Goal: Information Seeking & Learning: Learn about a topic

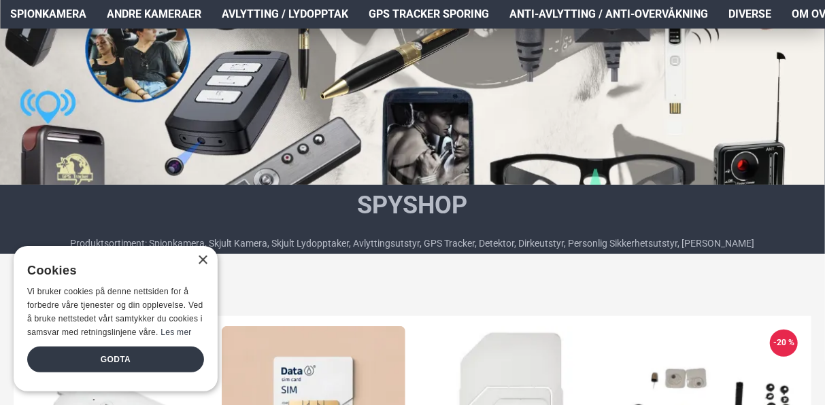
scroll to position [340, 0]
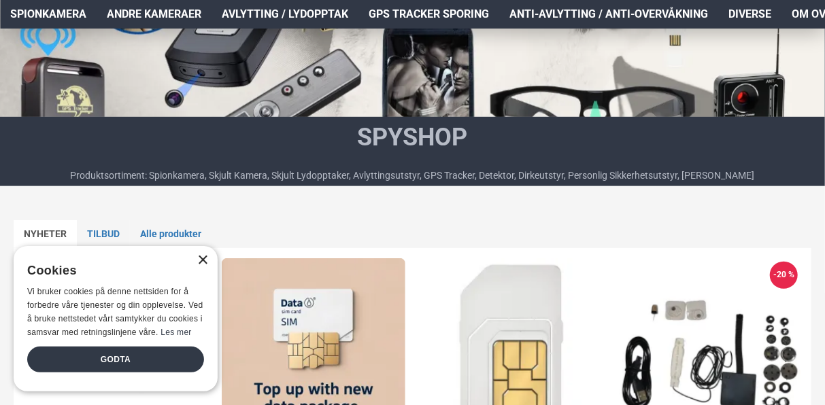
click at [207, 258] on div "×" at bounding box center [202, 261] width 10 height 10
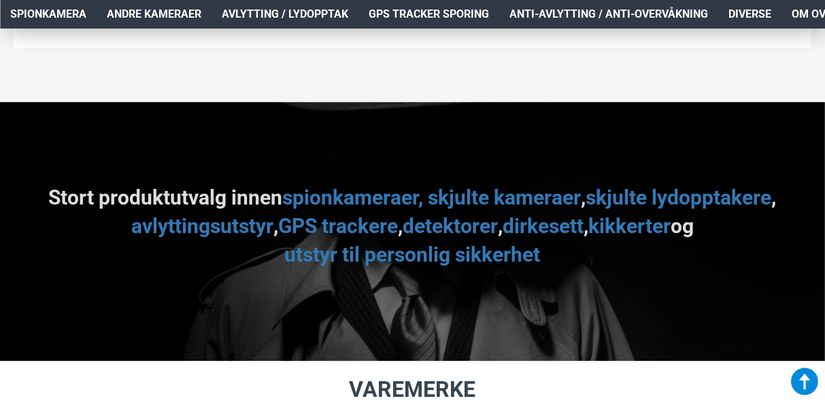
scroll to position [1224, 0]
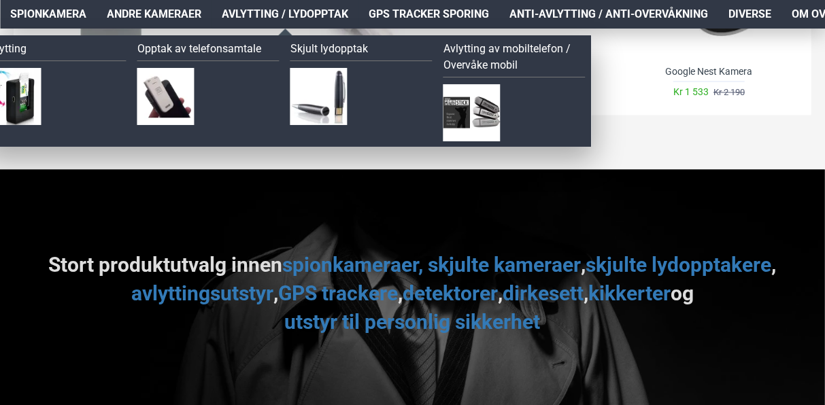
click at [311, 18] on span "Avlytting / Lydopptak" at bounding box center [285, 14] width 127 height 16
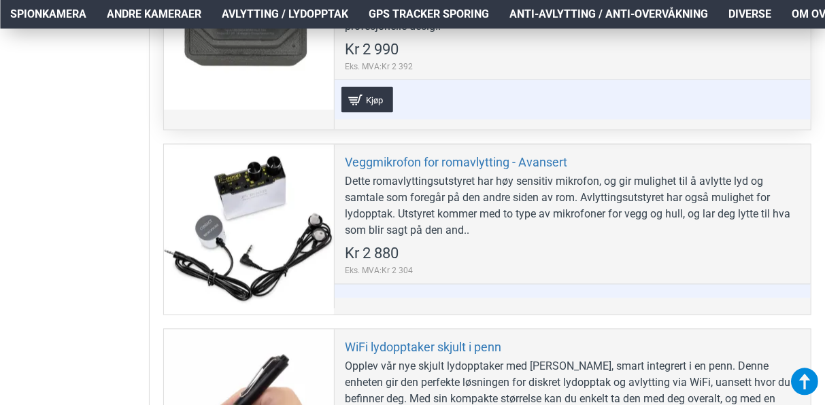
scroll to position [3537, 0]
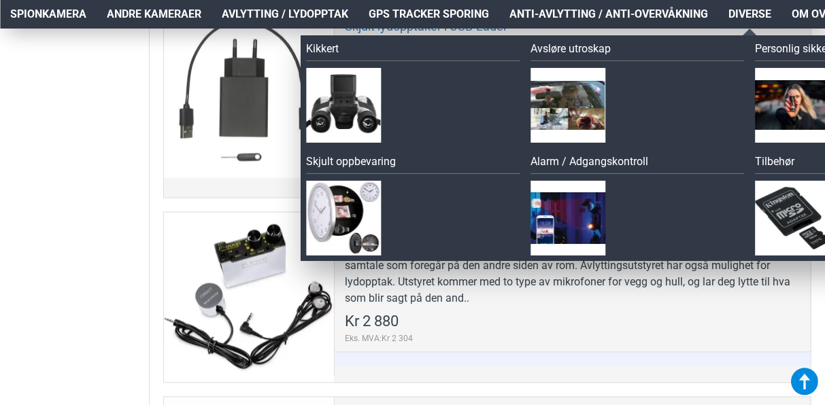
click at [736, 16] on span "Diverse" at bounding box center [750, 14] width 43 height 16
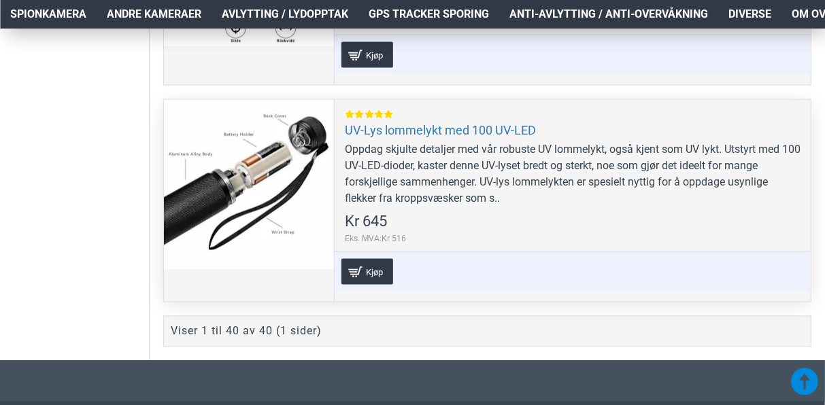
scroll to position [8299, 0]
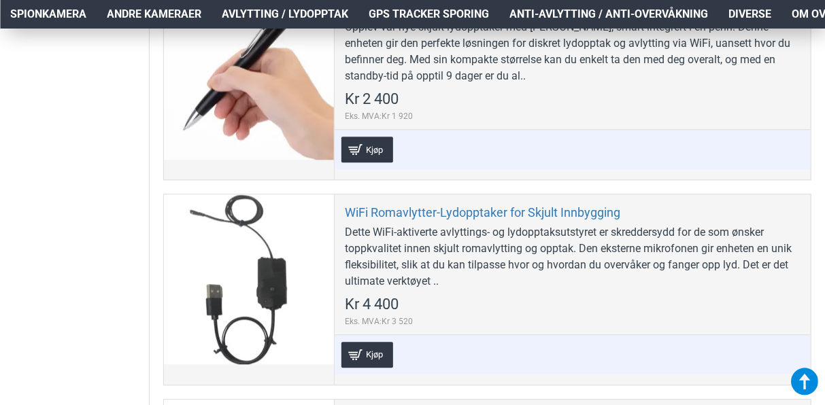
scroll to position [3877, 0]
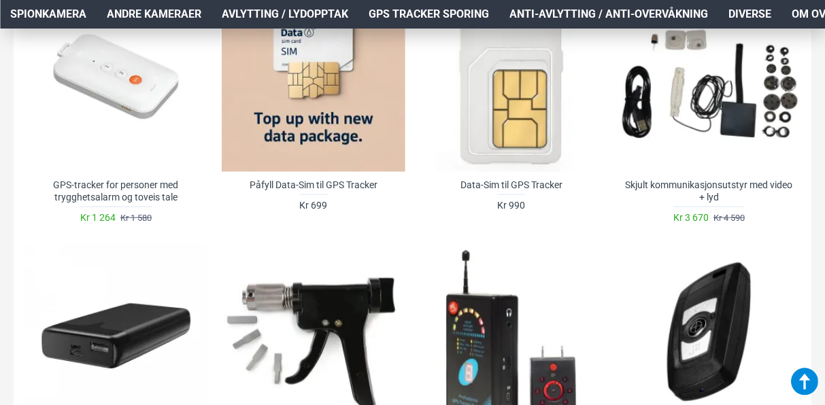
scroll to position [543, 0]
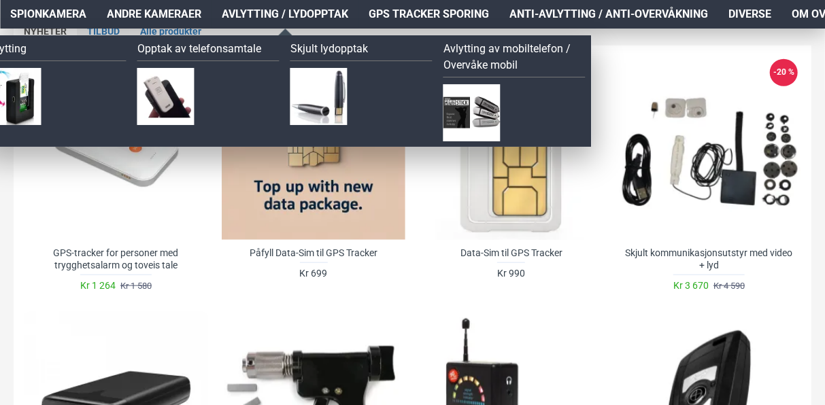
click at [237, 15] on span "Avlytting / Lydopptak" at bounding box center [285, 14] width 127 height 16
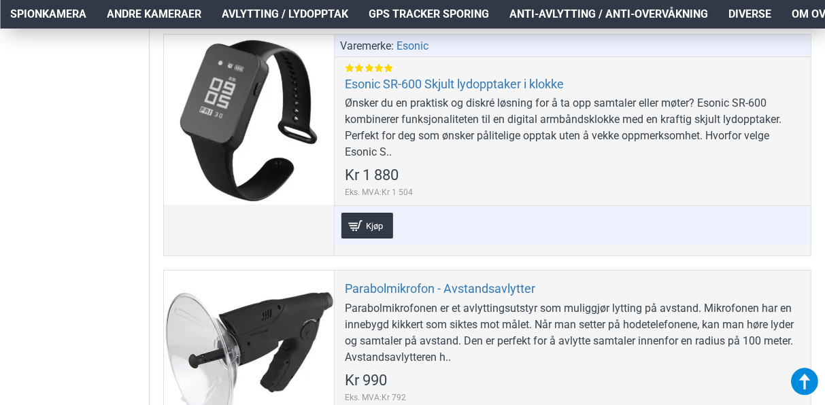
scroll to position [2313, 0]
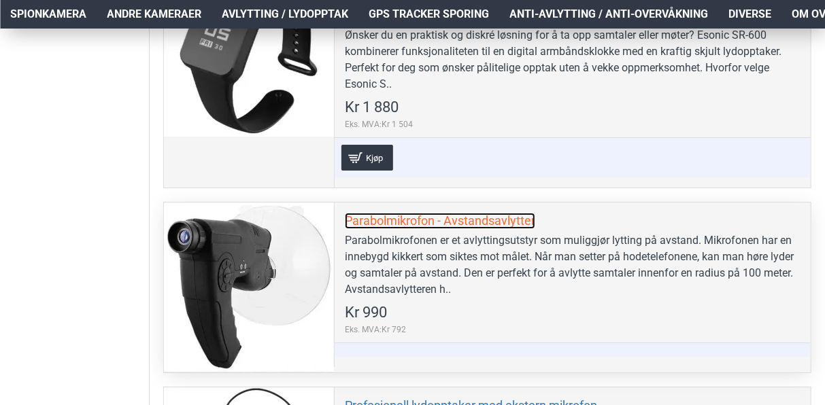
click at [431, 213] on link "Parabolmikrofon - Avstandsavlytter" at bounding box center [440, 221] width 190 height 16
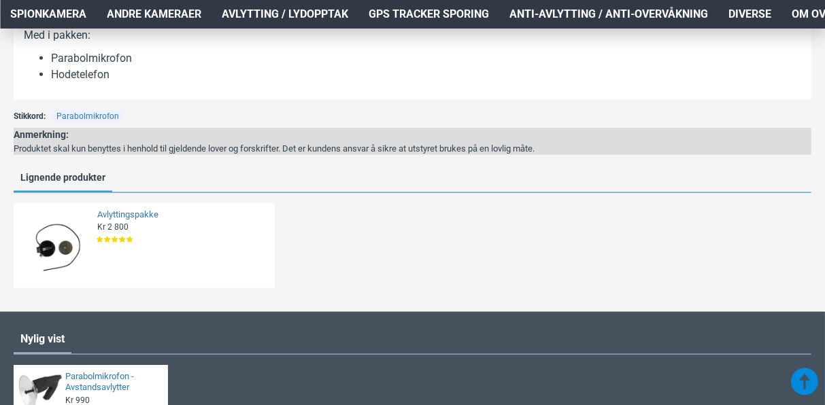
scroll to position [719, 0]
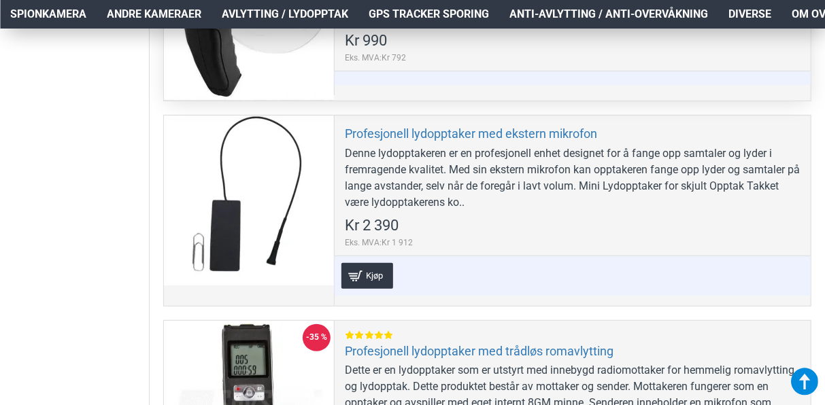
scroll to position [2517, 0]
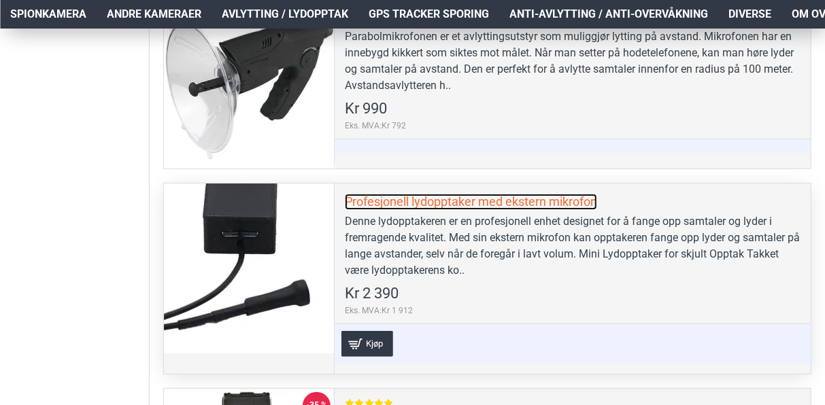
click at [433, 195] on link "Profesjonell lydopptaker med ekstern mikrofon" at bounding box center [471, 202] width 252 height 16
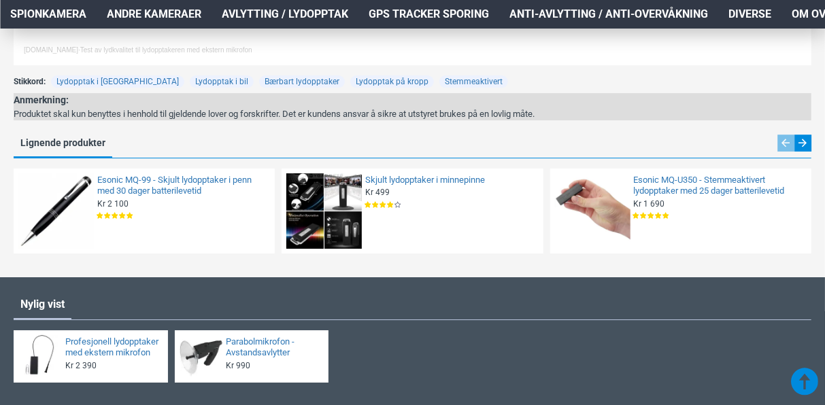
scroll to position [2177, 0]
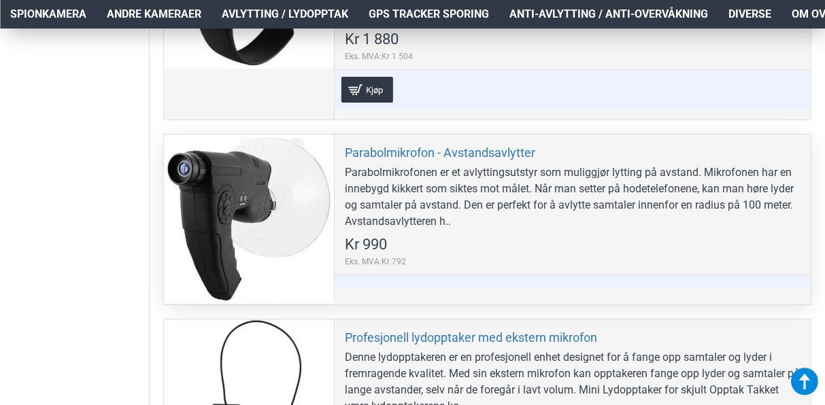
scroll to position [2313, 0]
